Goal: Browse casually

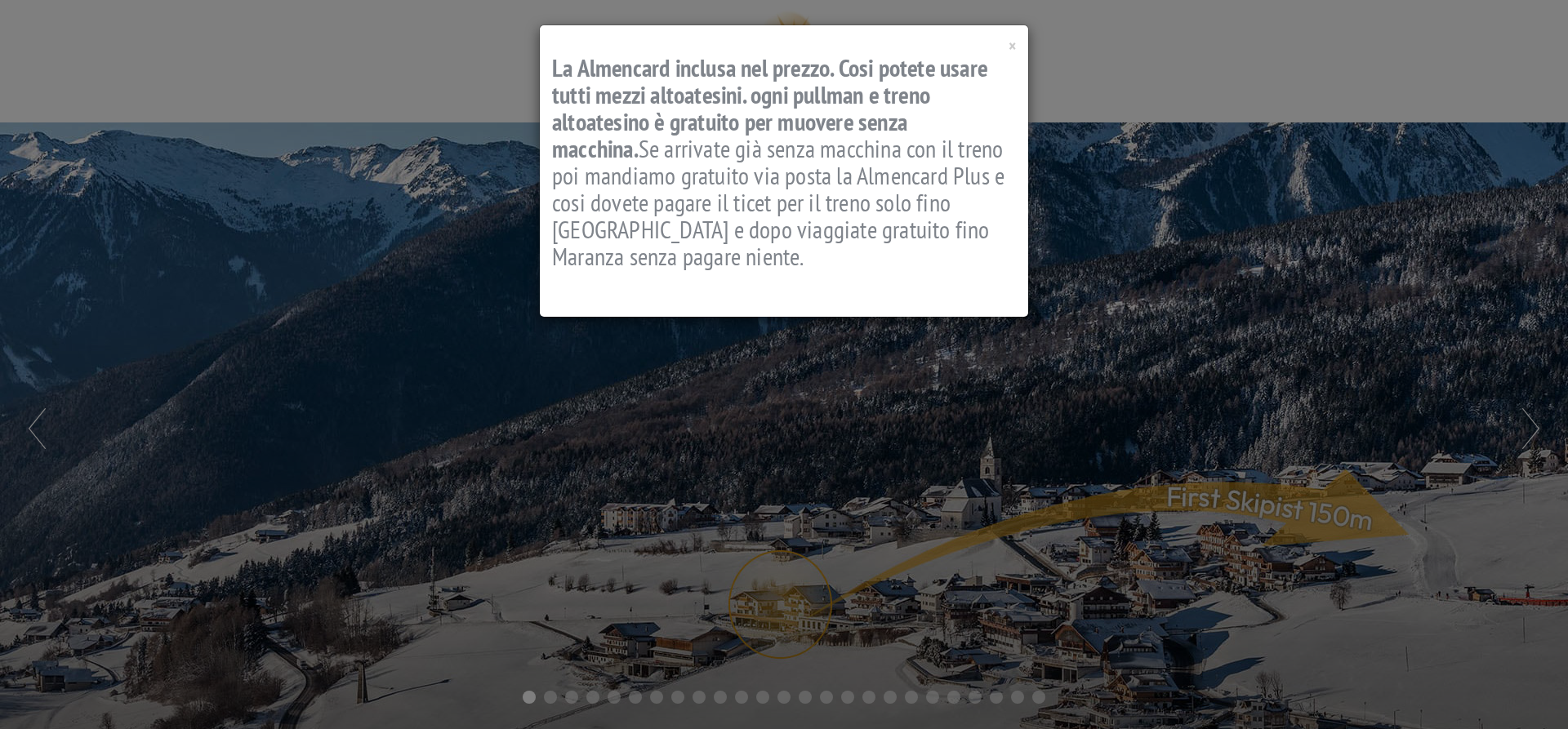
click at [1017, 48] on div "× La Almencard inclusa nel prezzo. Cosi potete usare tutti mezzi altoatesini. o…" at bounding box center [784, 171] width 488 height 291
click at [1011, 48] on span "×" at bounding box center [1012, 46] width 7 height 22
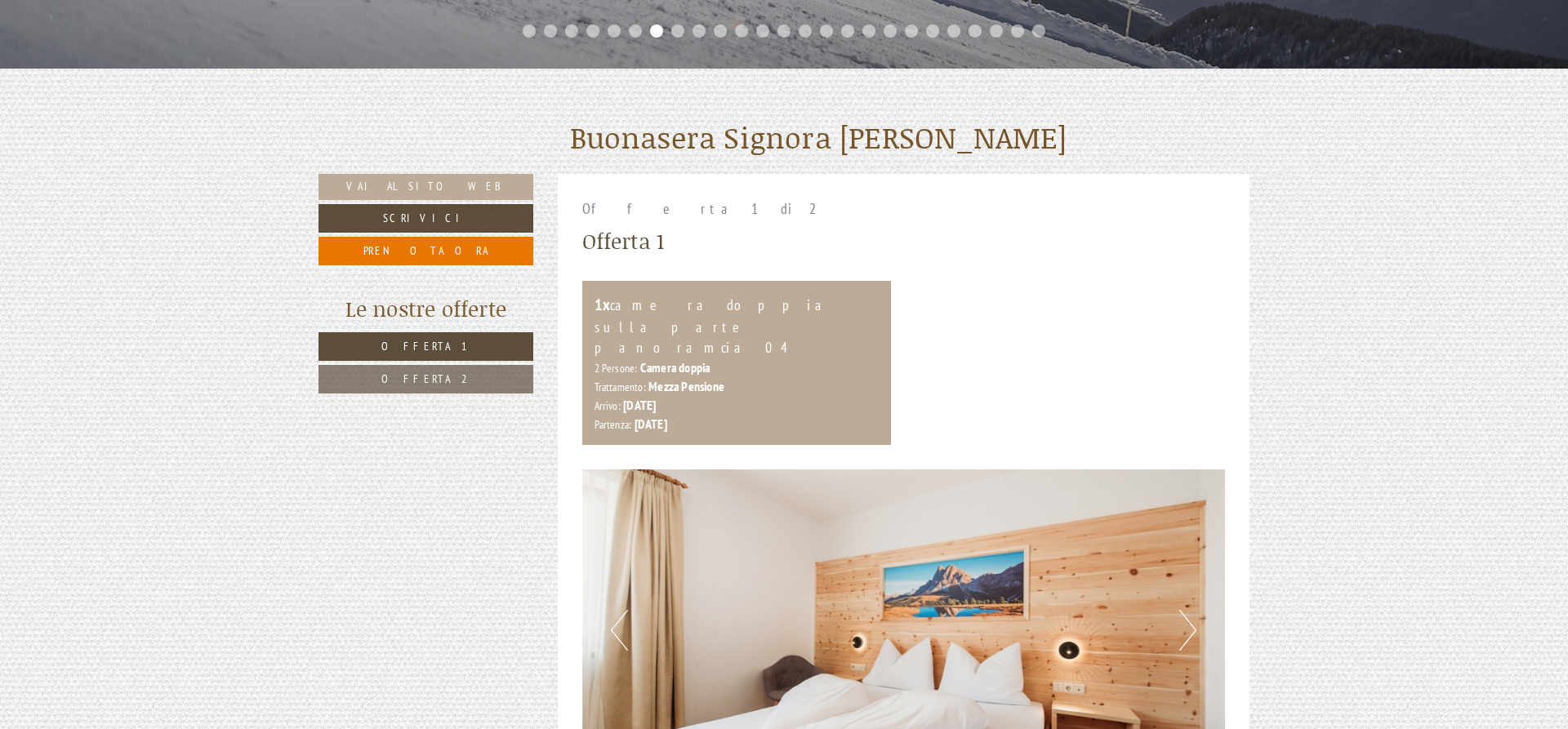
scroll to position [416, 0]
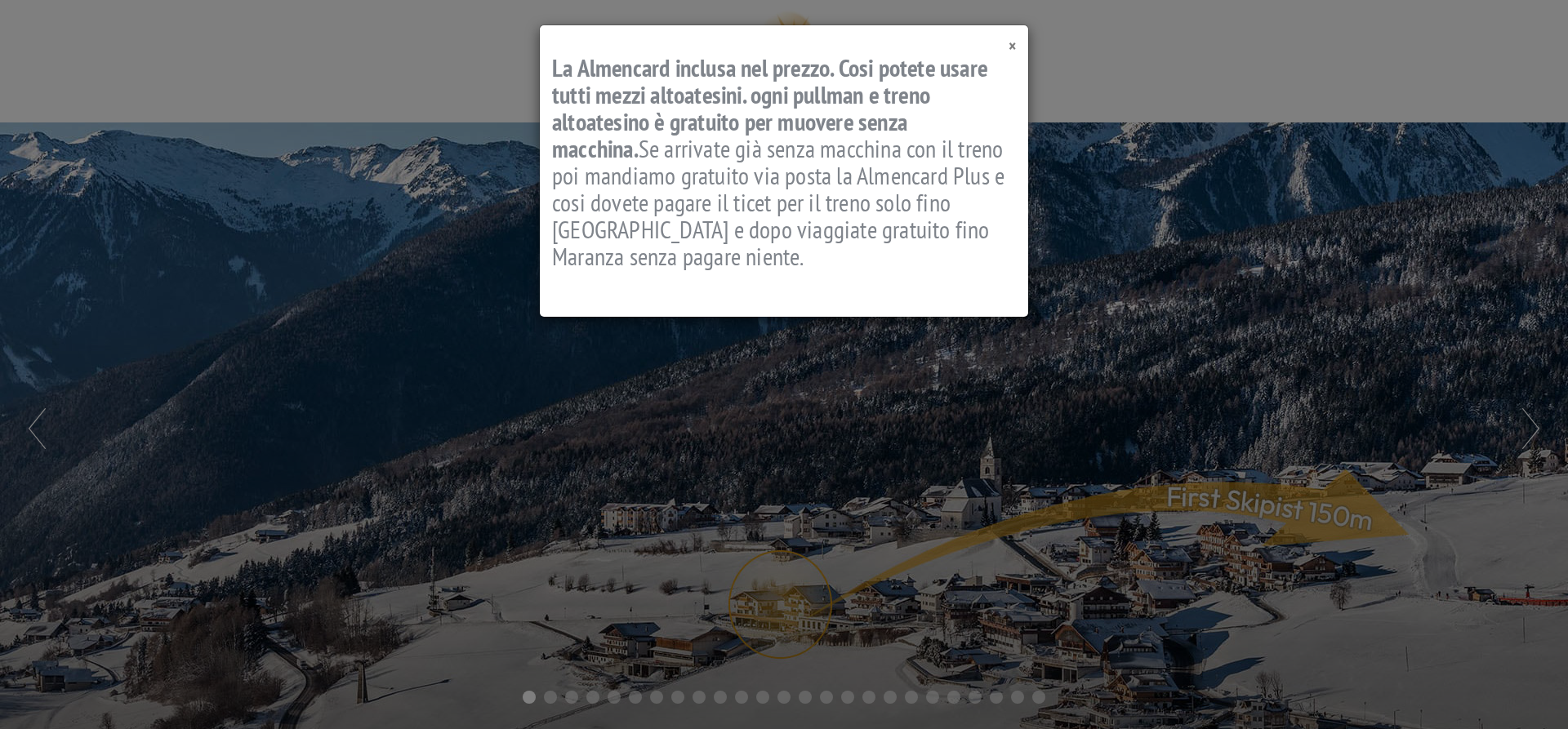
click at [1012, 47] on span "×" at bounding box center [1012, 46] width 7 height 22
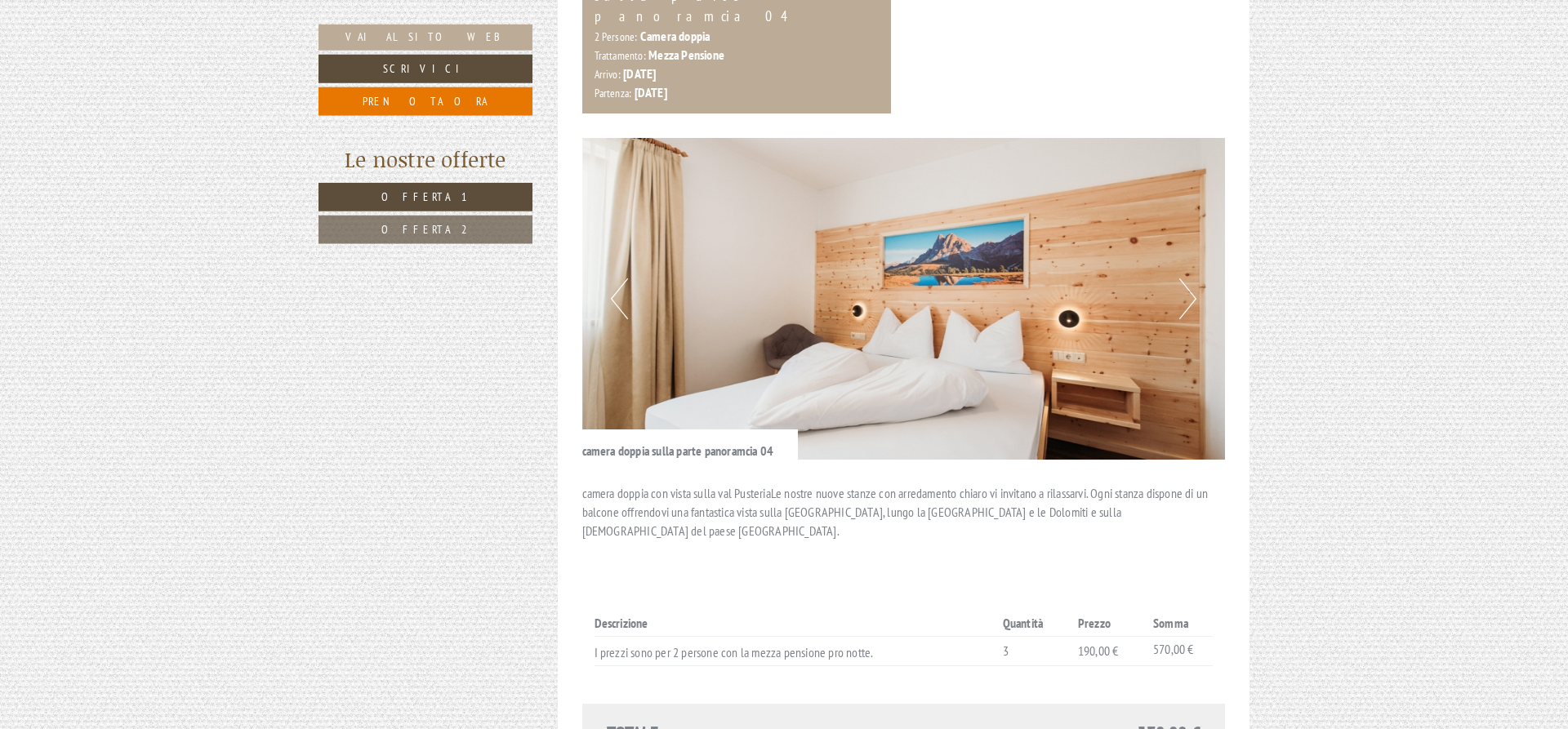
scroll to position [999, 0]
click at [1193, 276] on button "Next" at bounding box center [1187, 296] width 17 height 41
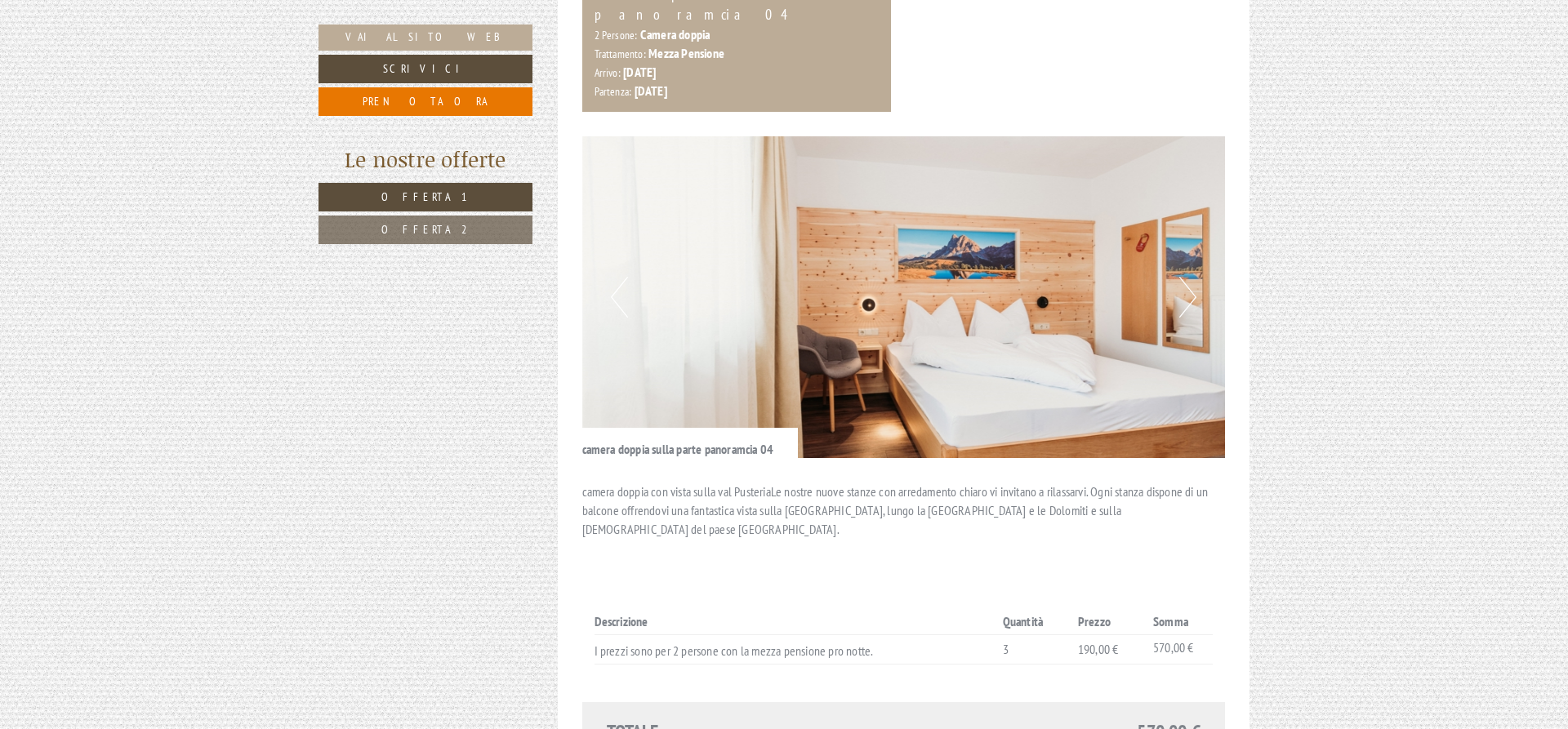
click at [1193, 276] on button "Next" at bounding box center [1187, 296] width 17 height 41
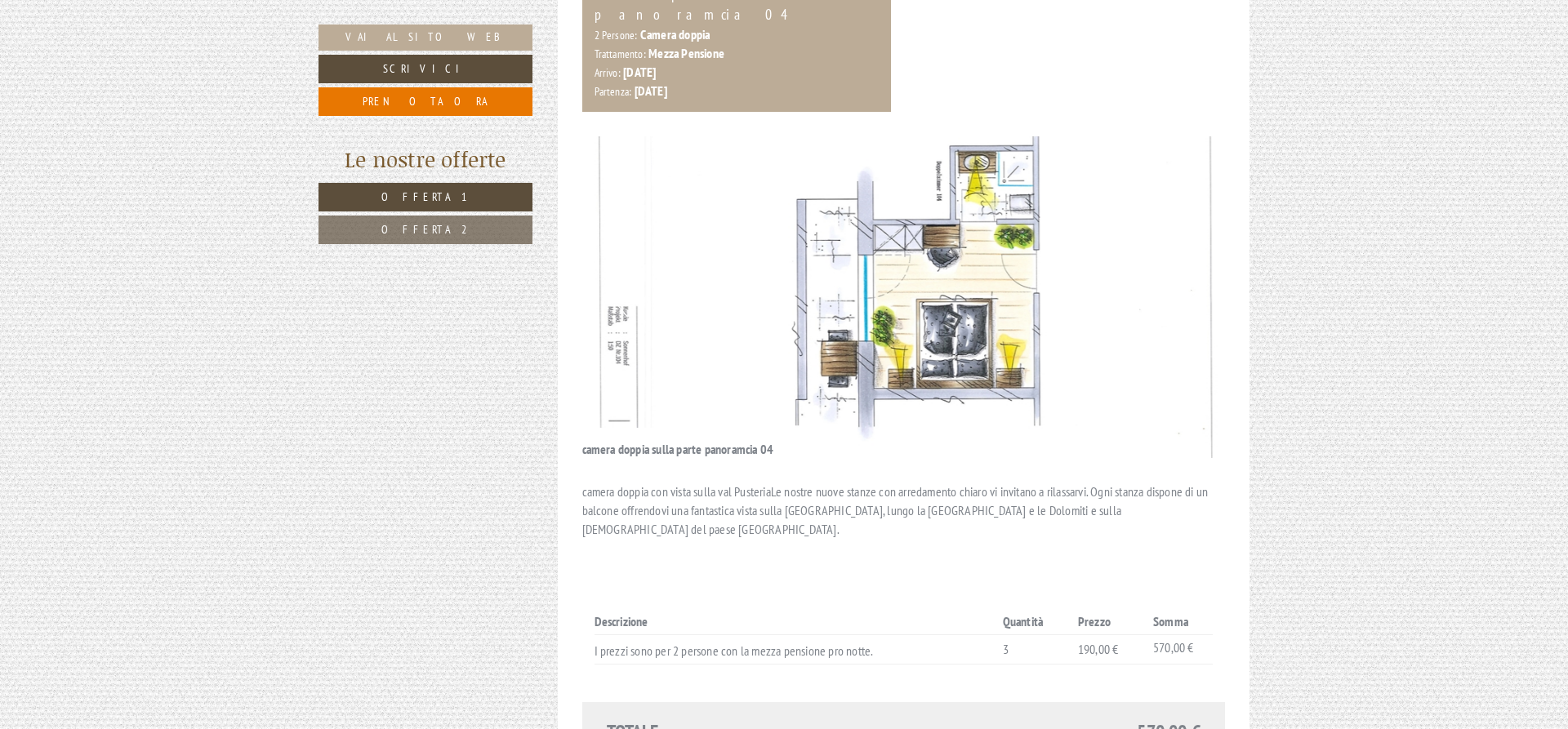
click at [1193, 276] on button "Next" at bounding box center [1187, 296] width 17 height 41
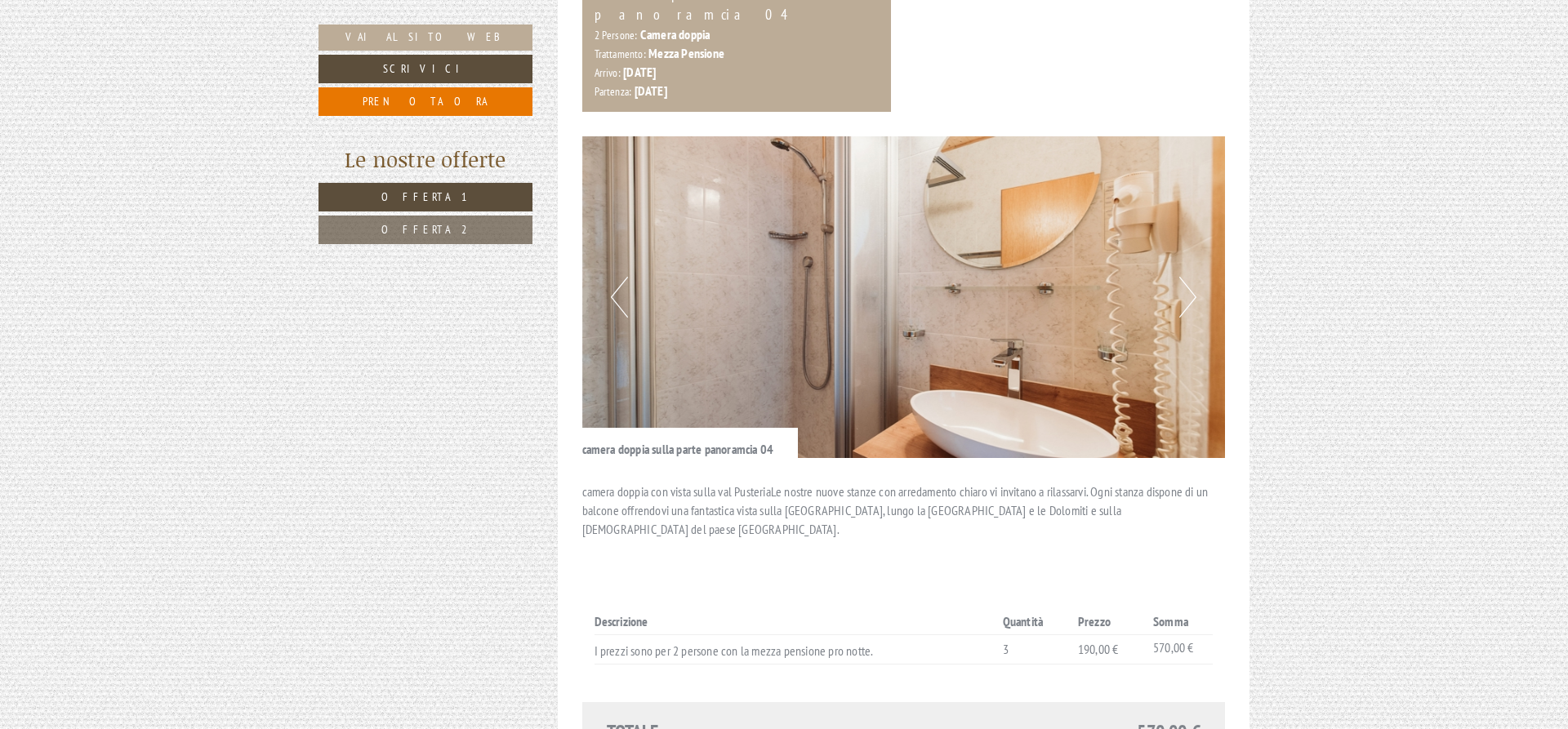
click at [1193, 276] on button "Next" at bounding box center [1187, 296] width 17 height 41
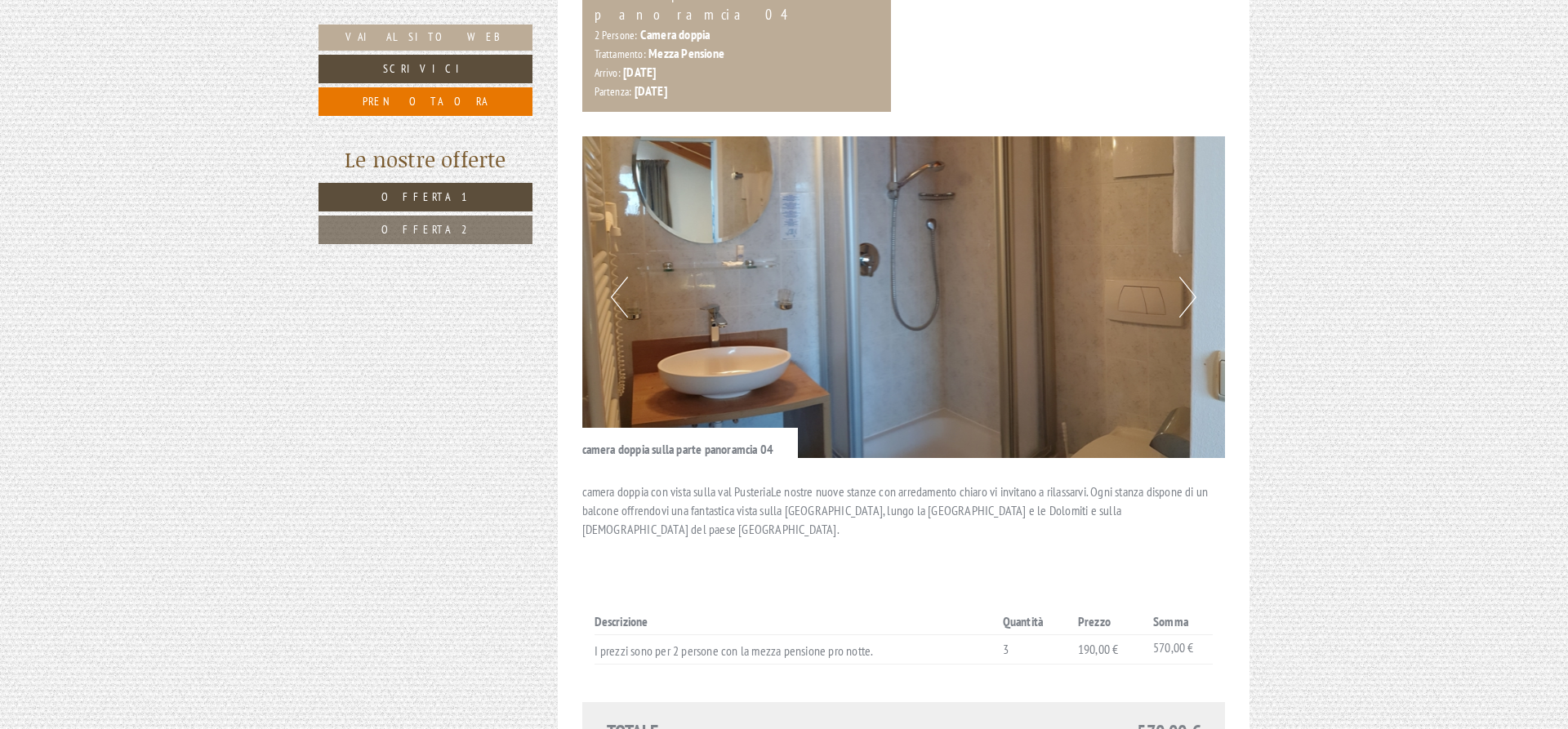
click at [1193, 276] on button "Next" at bounding box center [1187, 296] width 17 height 41
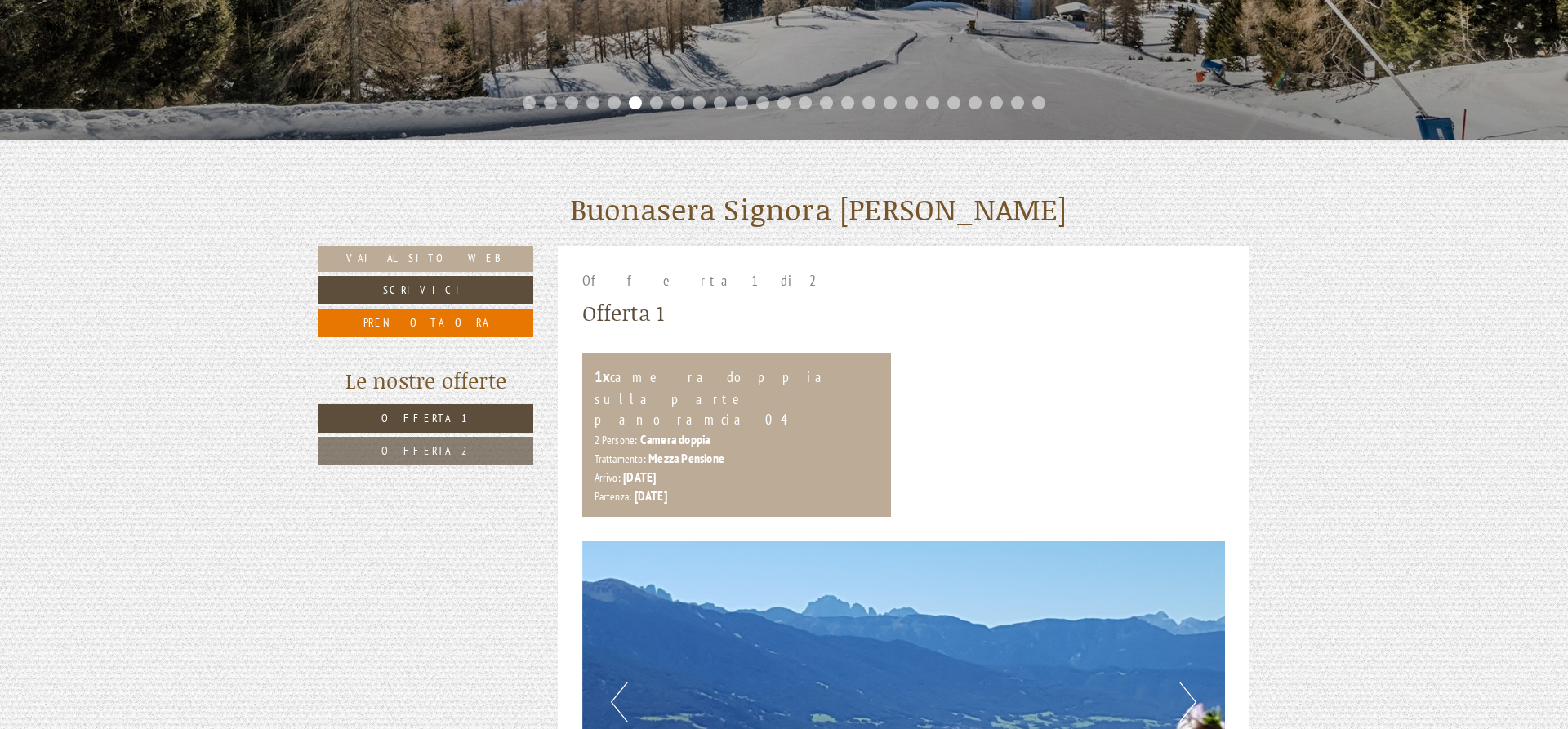
scroll to position [416, 0]
